Goal: Find specific page/section: Find specific page/section

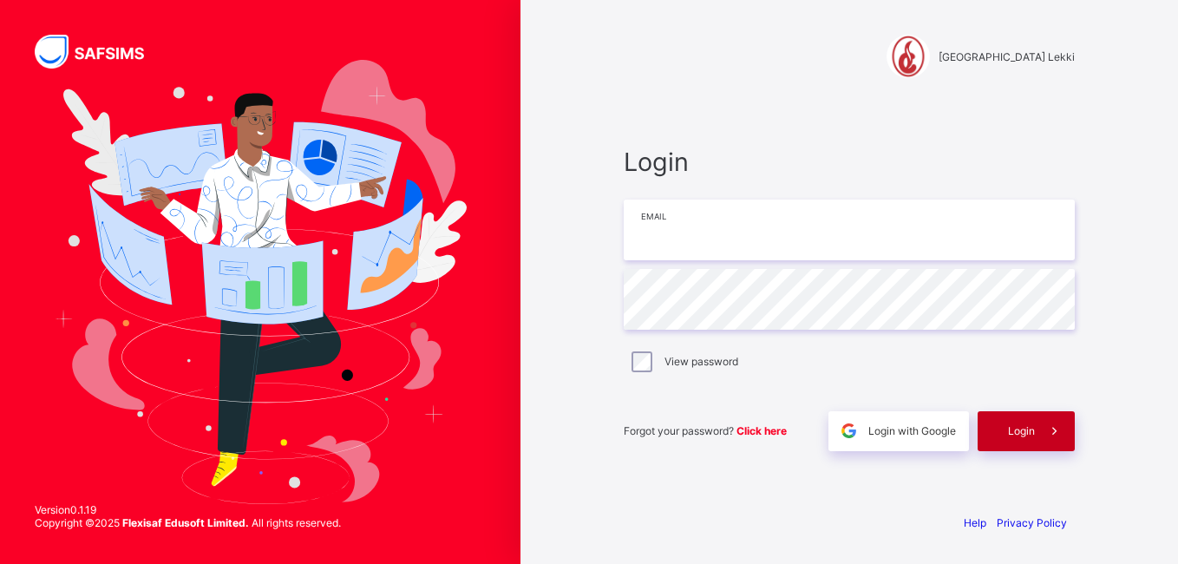
type input "**********"
click at [1025, 430] on span "Login" at bounding box center [1021, 430] width 27 height 13
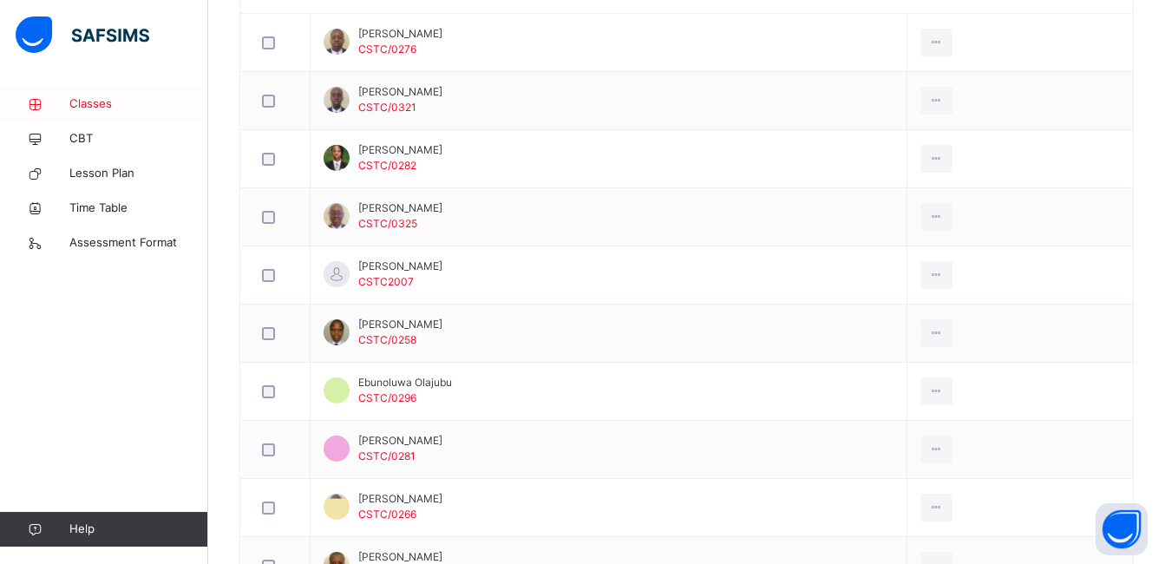
scroll to position [553, 0]
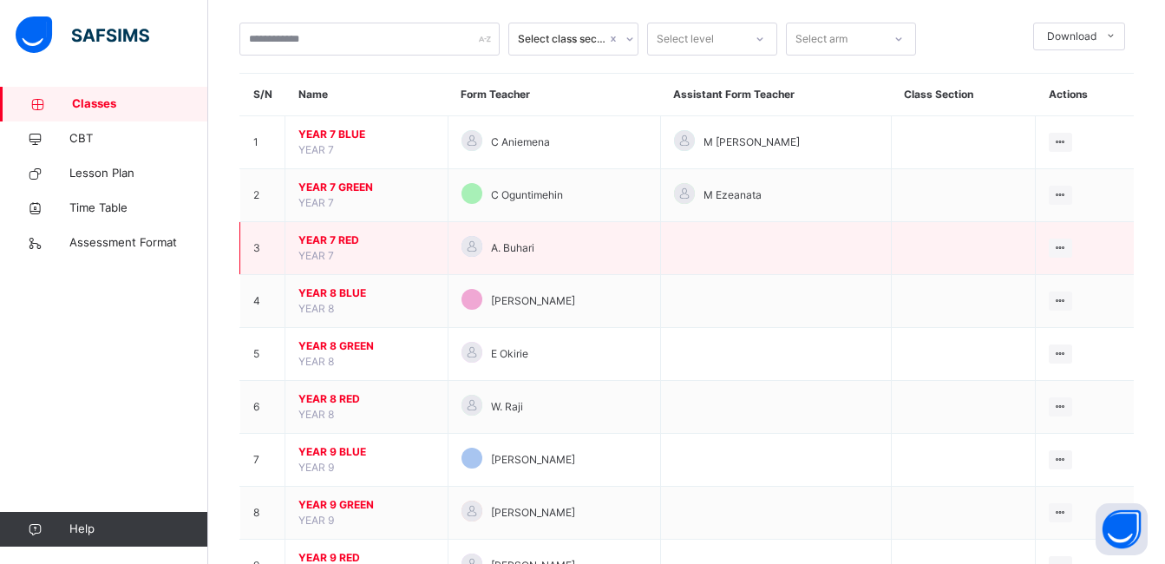
scroll to position [92, 0]
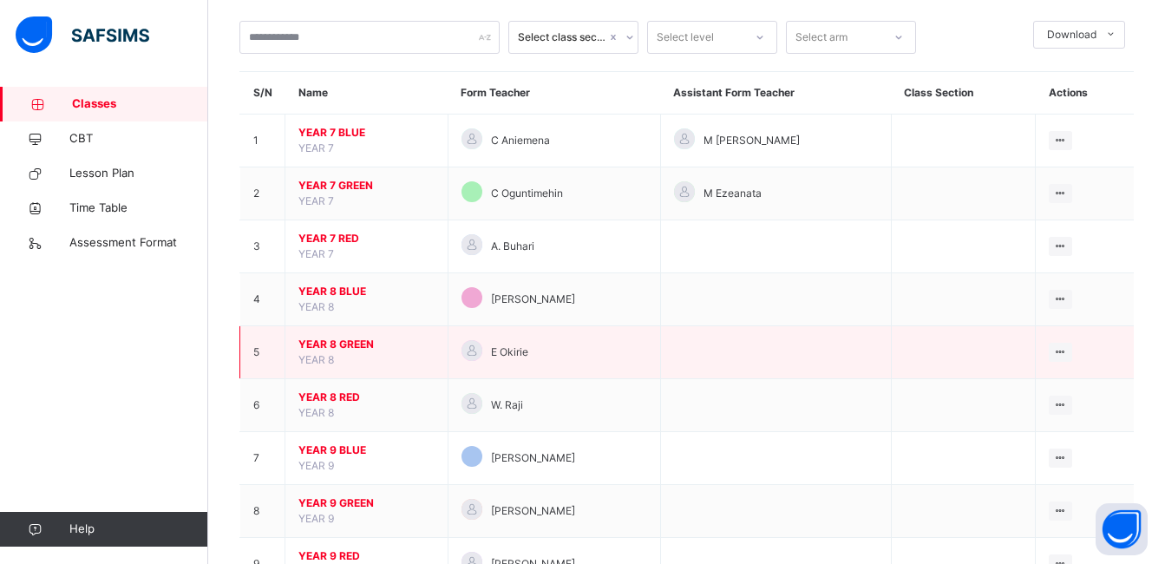
click at [353, 345] on span "YEAR 8 GREEN" at bounding box center [366, 345] width 136 height 16
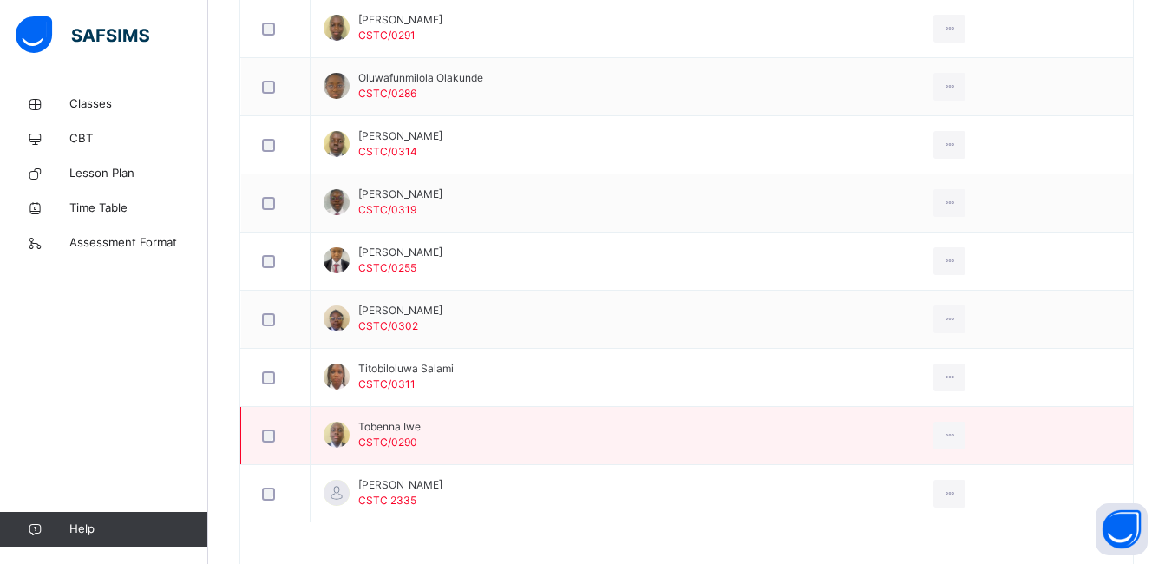
scroll to position [1553, 0]
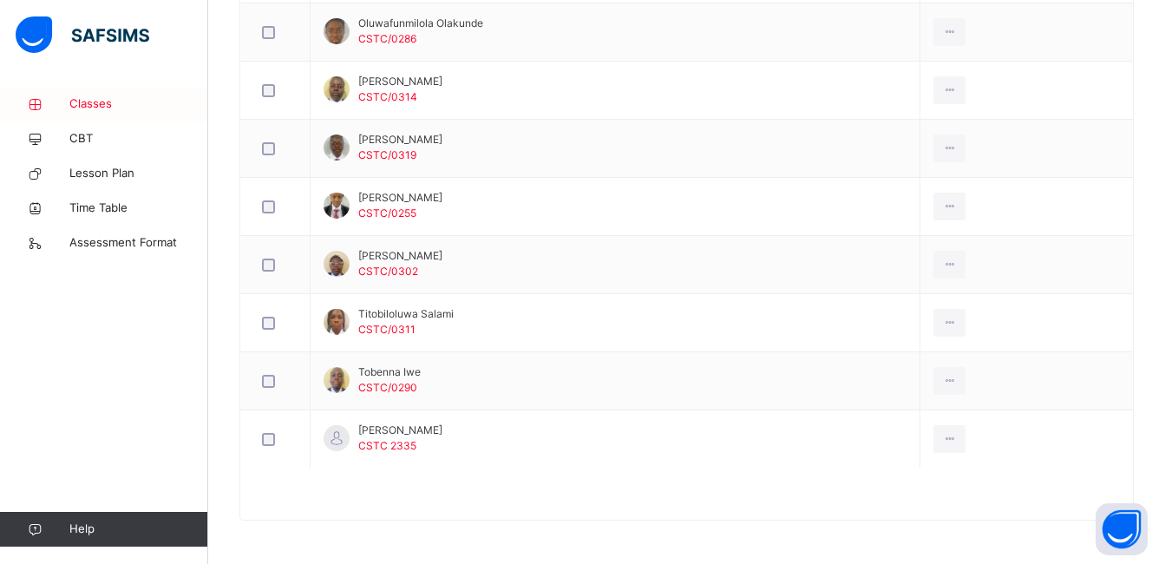
click at [105, 107] on span "Classes" at bounding box center [138, 103] width 139 height 17
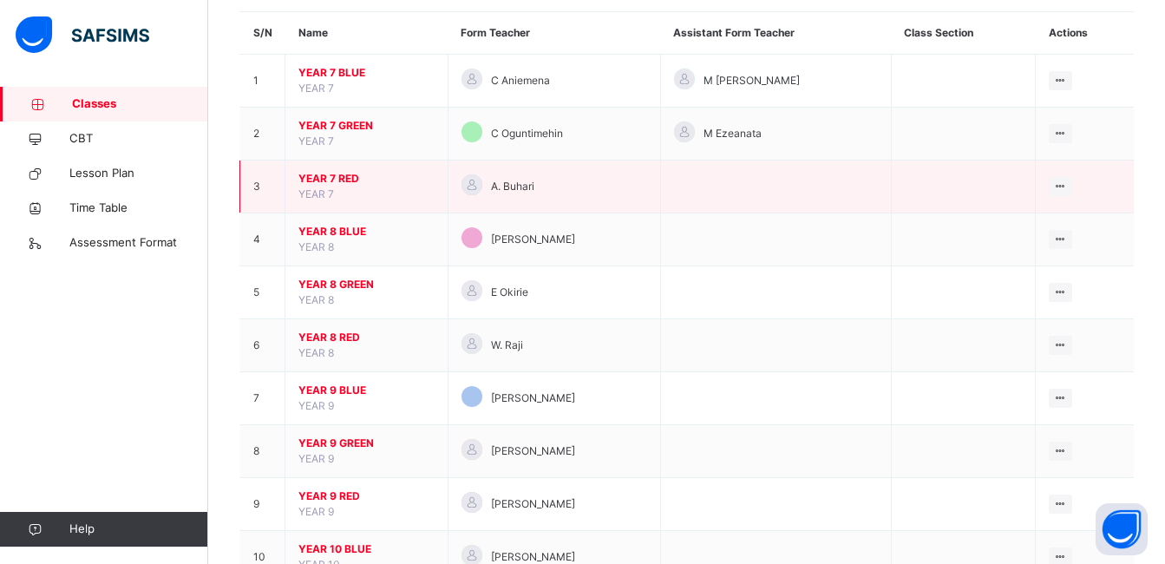
scroll to position [154, 0]
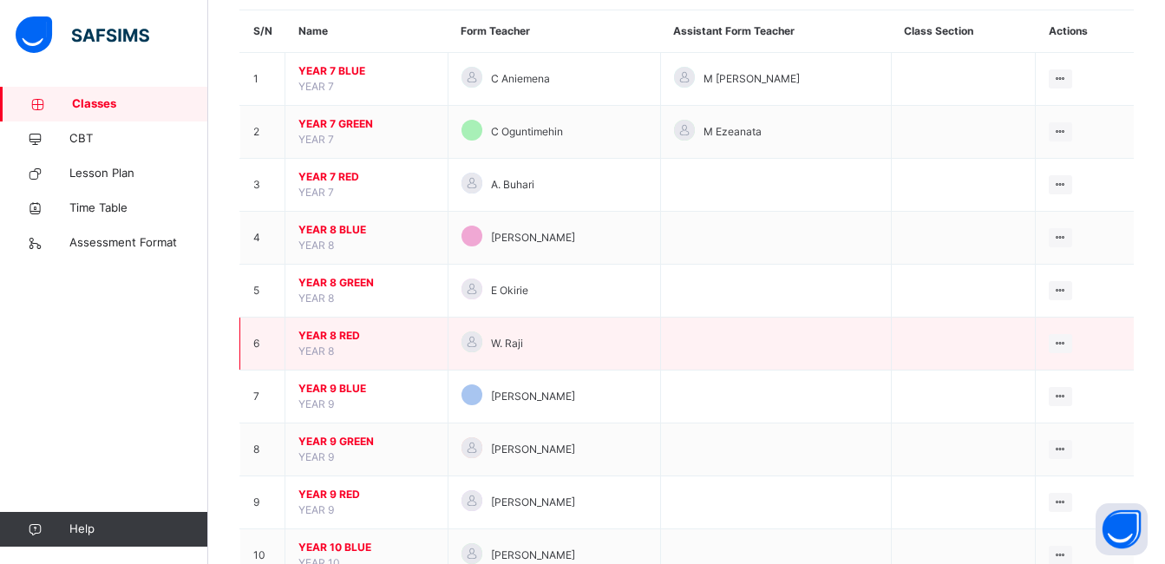
click at [337, 330] on span "YEAR 8 RED" at bounding box center [366, 336] width 136 height 16
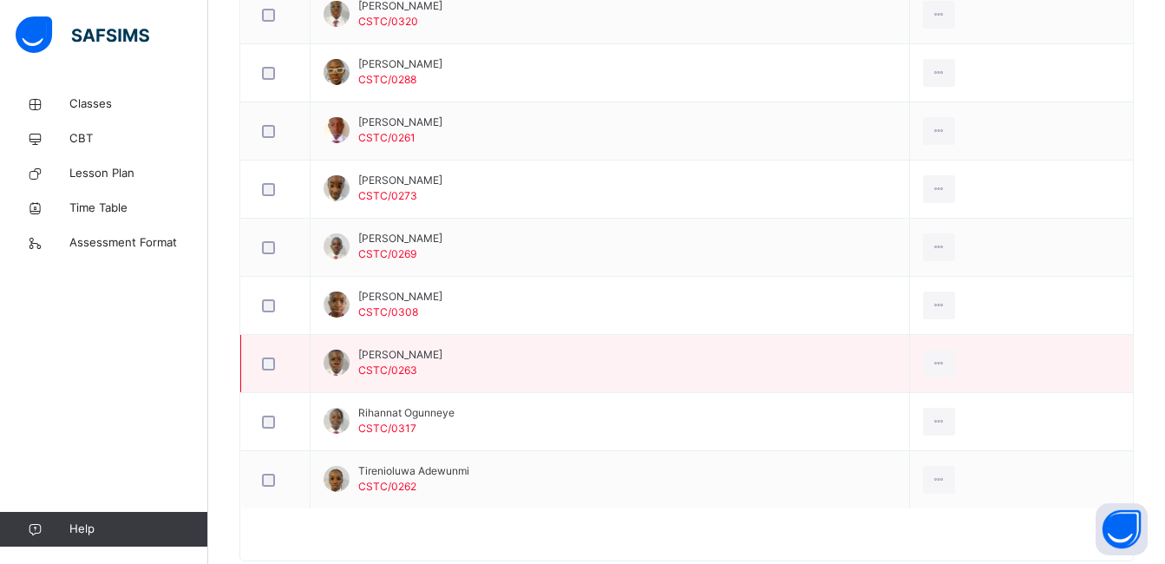
scroll to position [1455, 0]
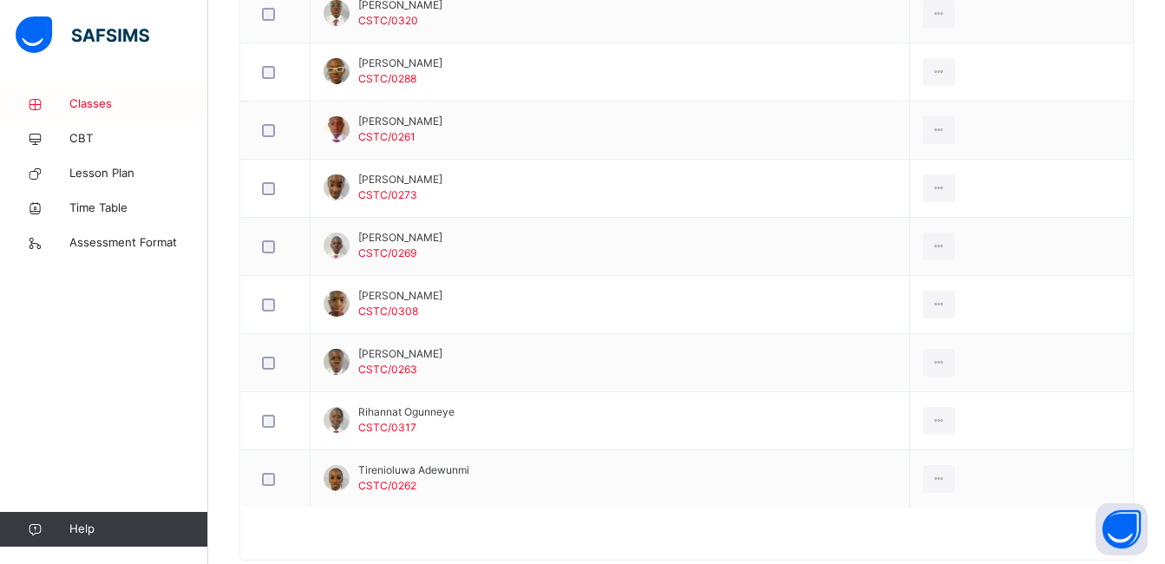
click at [90, 97] on span "Classes" at bounding box center [138, 103] width 139 height 17
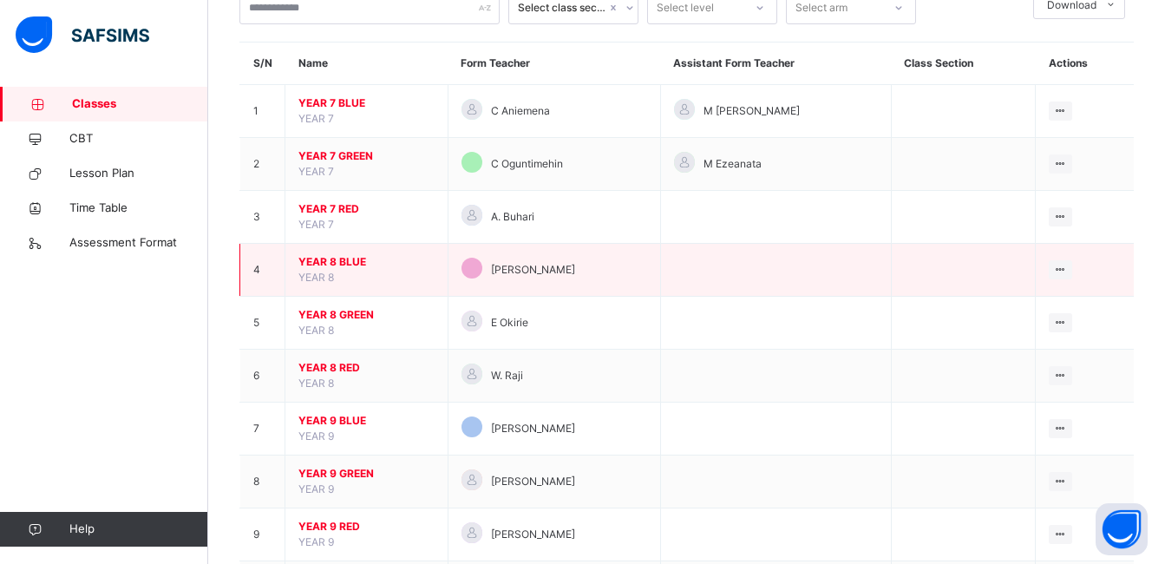
scroll to position [125, 0]
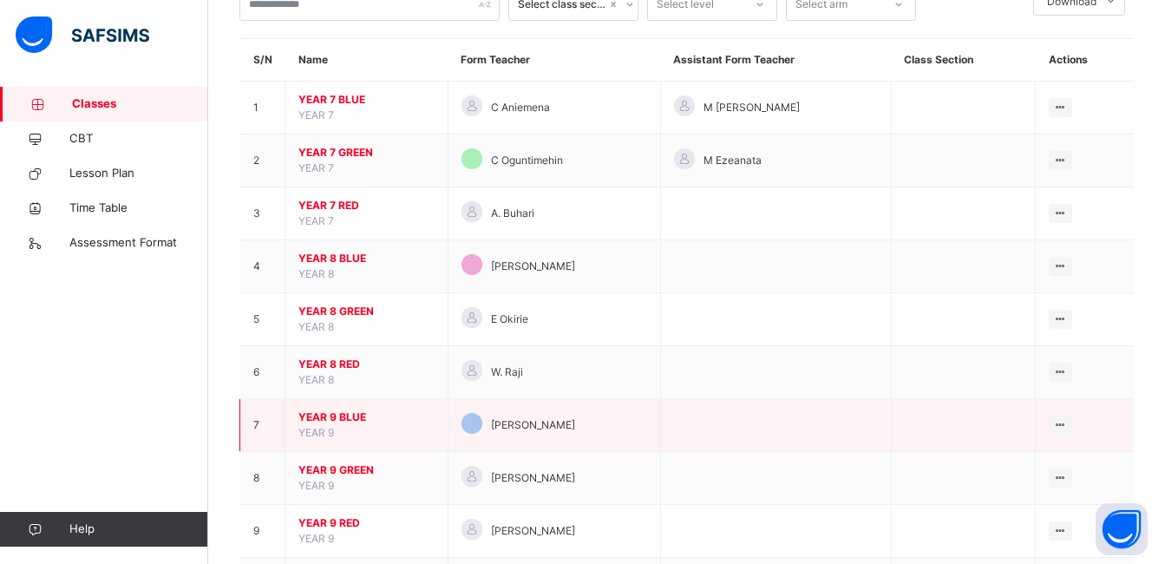
click at [344, 414] on span "YEAR 9 BLUE" at bounding box center [366, 417] width 136 height 16
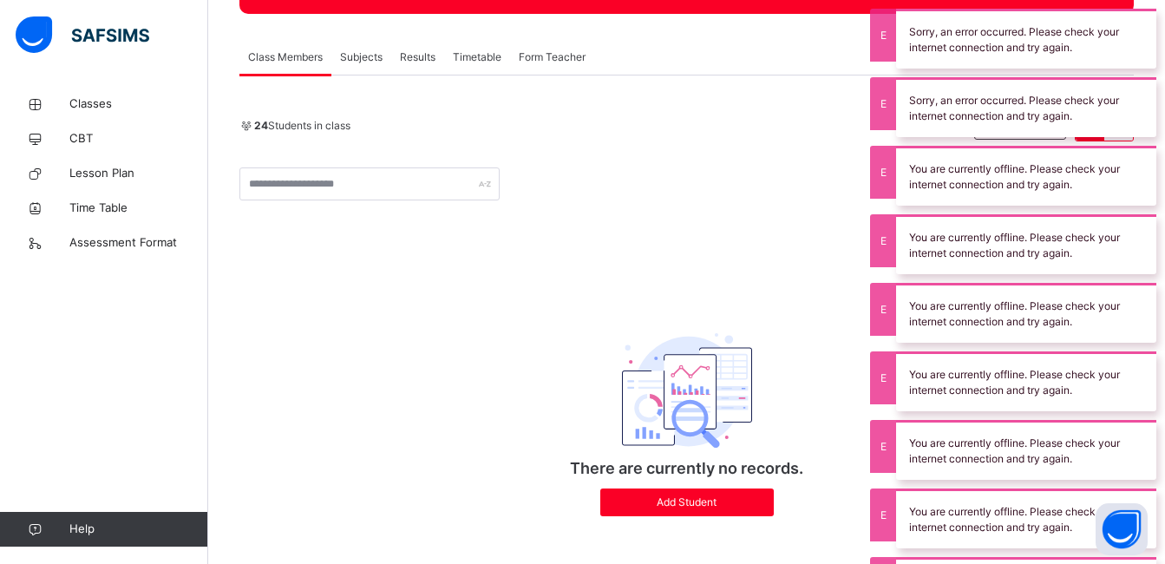
scroll to position [266, 0]
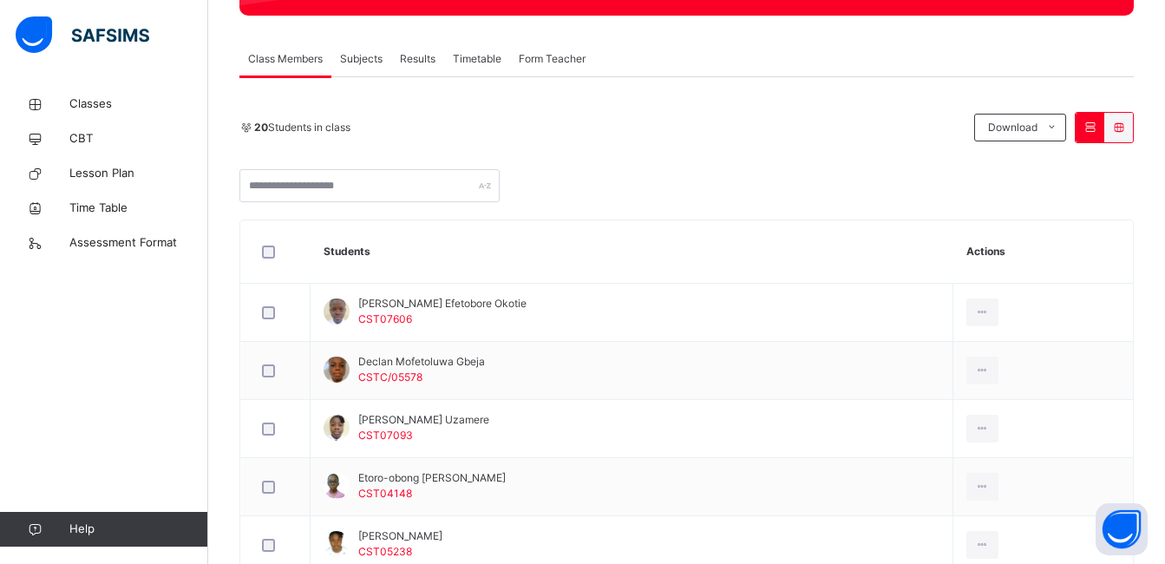
scroll to position [284, 0]
